Goal: Task Accomplishment & Management: Use online tool/utility

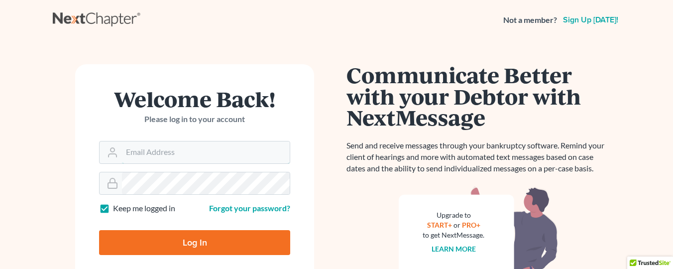
type input "[EMAIL_ADDRESS][DOMAIN_NAME]"
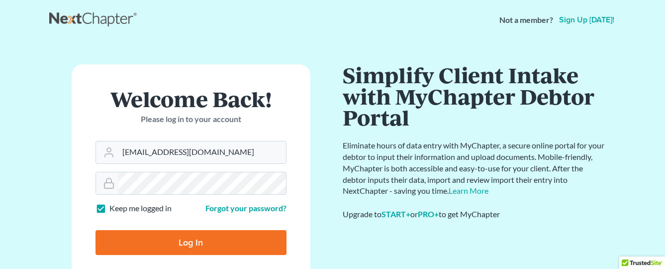
click at [223, 249] on input "Log In" at bounding box center [191, 242] width 191 height 25
type input "Thinking..."
